Goal: Information Seeking & Learning: Learn about a topic

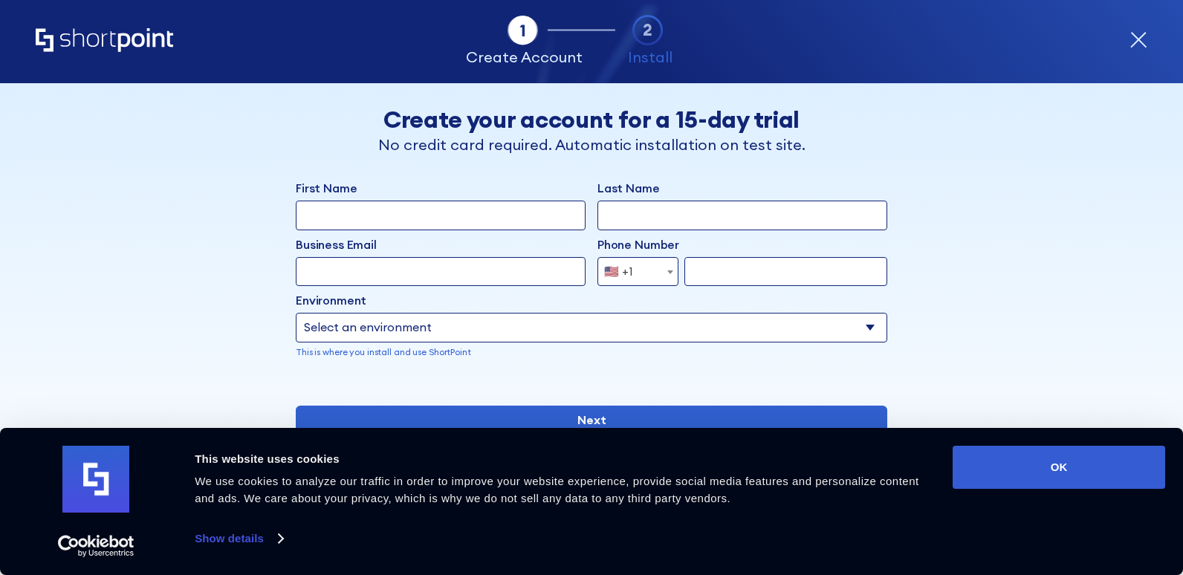
click at [860, 330] on select "Select an environment Microsoft 365 SharePoint Online SharePoint Subscription E…" at bounding box center [591, 328] width 591 height 30
click at [1140, 43] on icon "form" at bounding box center [1138, 40] width 18 height 18
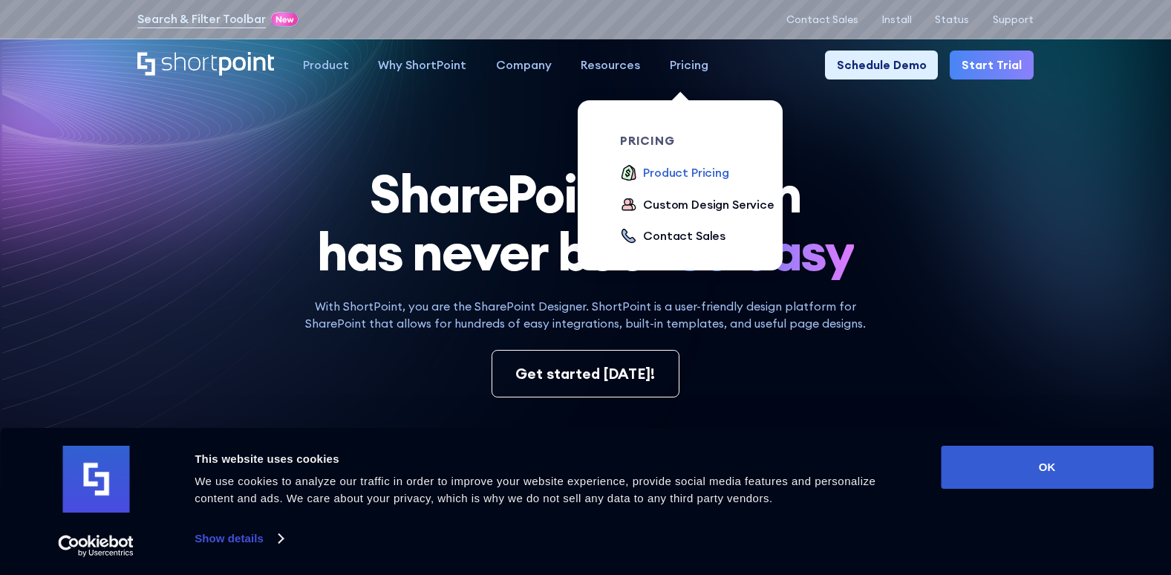
click at [665, 175] on div "Product Pricing" at bounding box center [686, 173] width 86 height 18
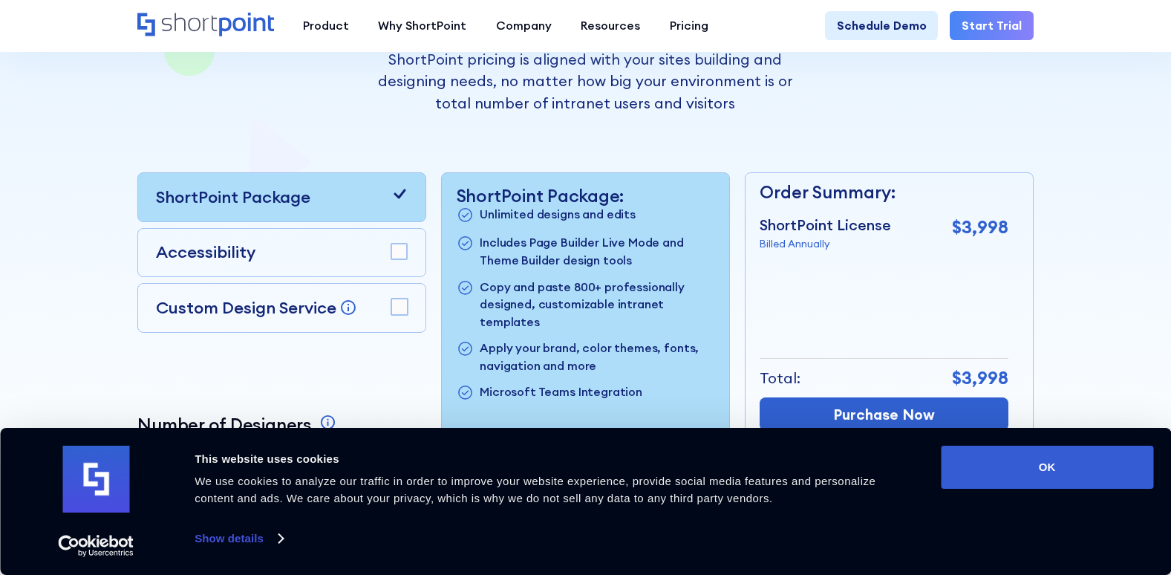
scroll to position [371, 0]
